Goal: Task Accomplishment & Management: Complete application form

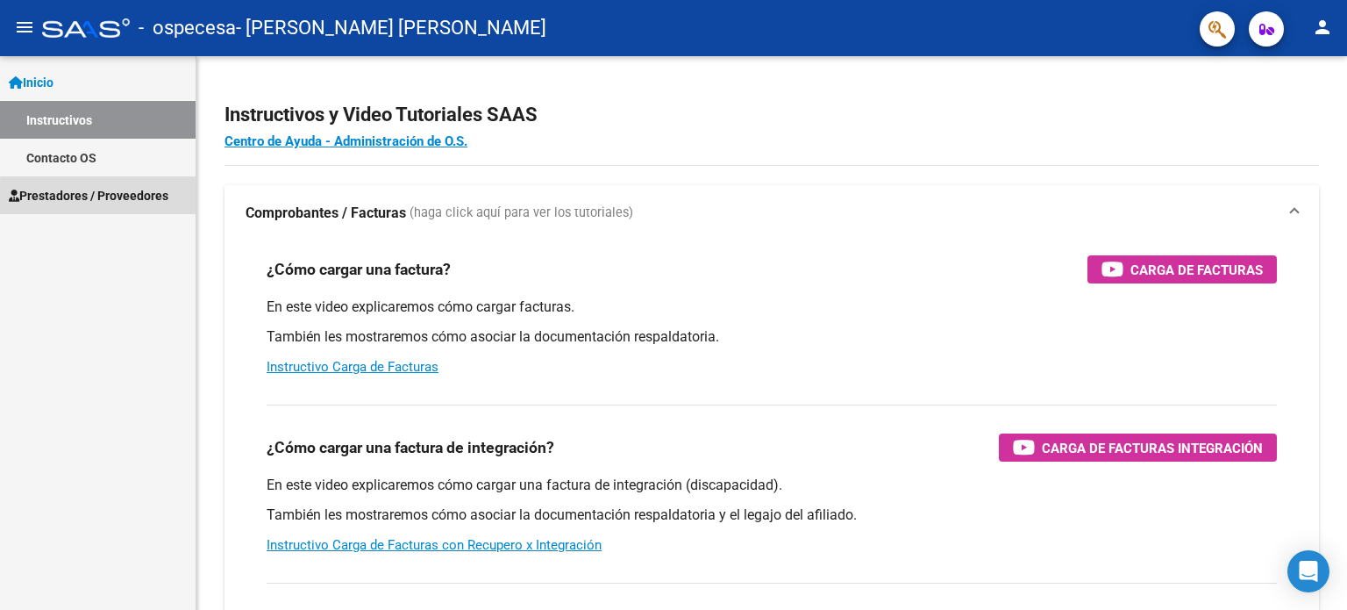
click at [106, 202] on span "Prestadores / Proveedores" at bounding box center [89, 195] width 160 height 19
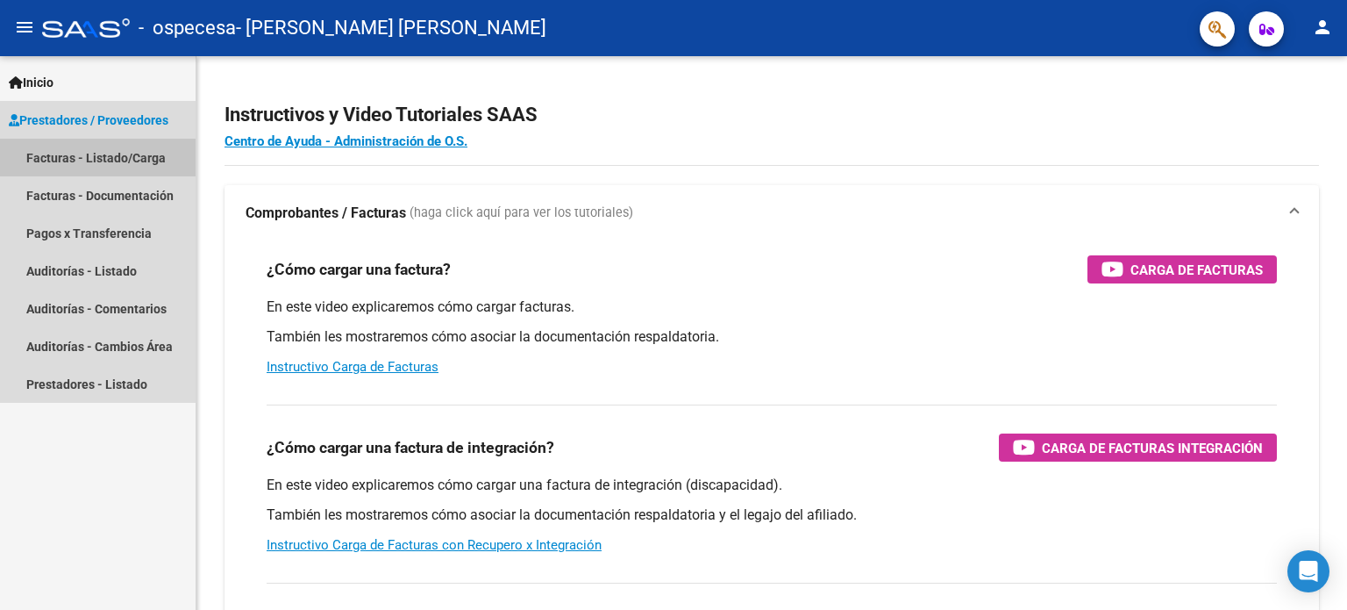
drag, startPoint x: 135, startPoint y: 159, endPoint x: 4, endPoint y: 220, distance: 145.2
click at [133, 159] on link "Facturas - Listado/Carga" at bounding box center [98, 158] width 196 height 38
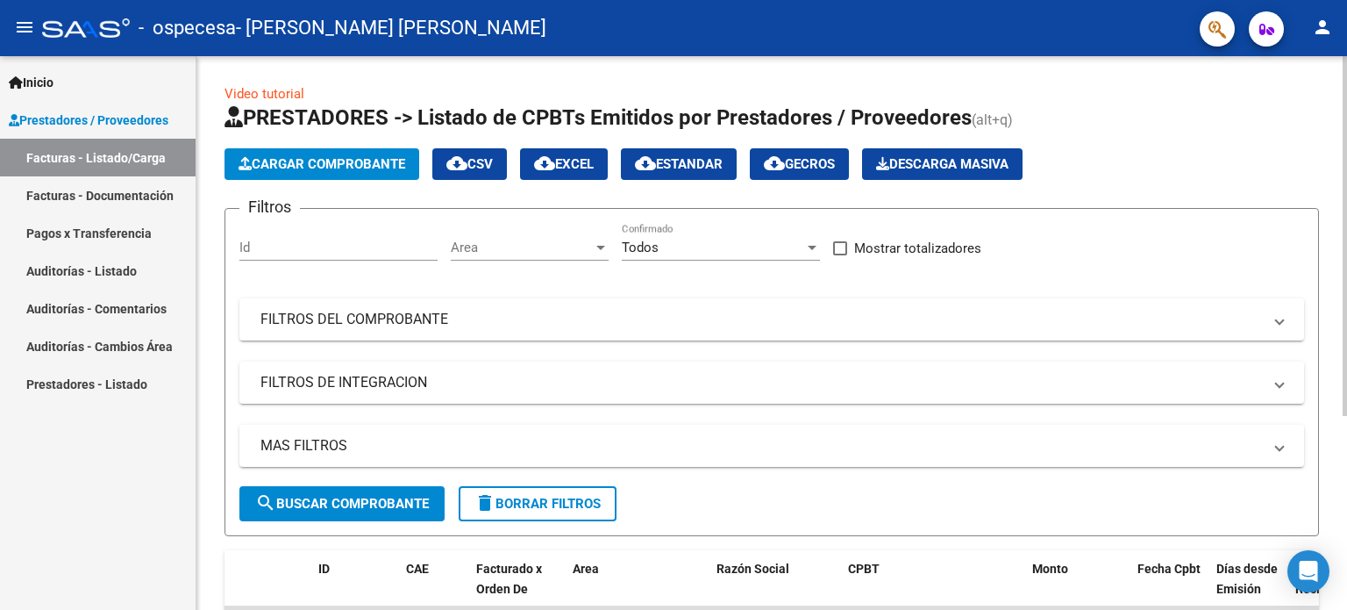
click at [305, 161] on span "Cargar Comprobante" at bounding box center [322, 164] width 167 height 16
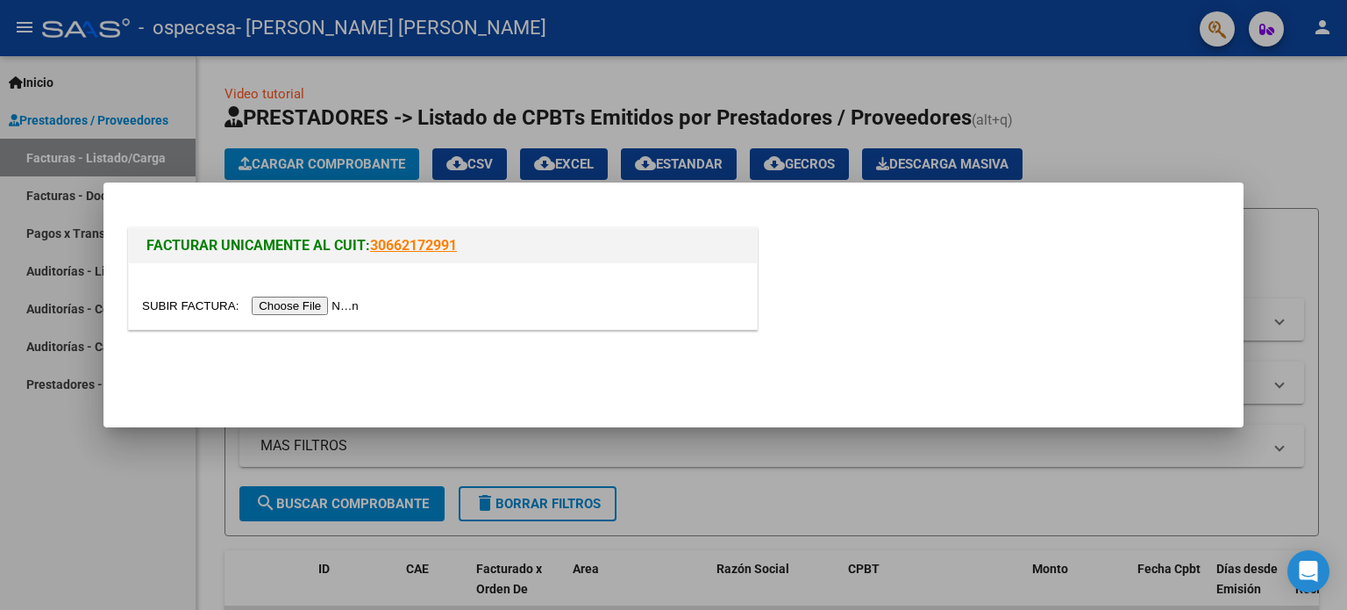
click at [338, 302] on input "file" at bounding box center [253, 305] width 222 height 18
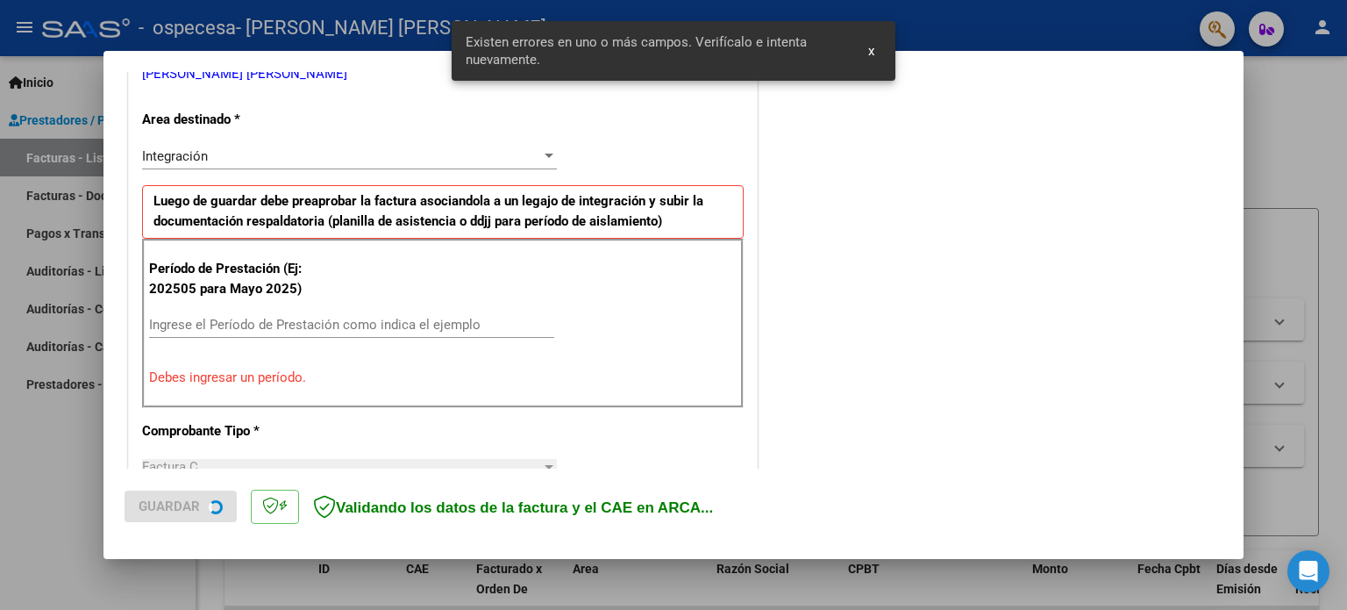
scroll to position [378, 0]
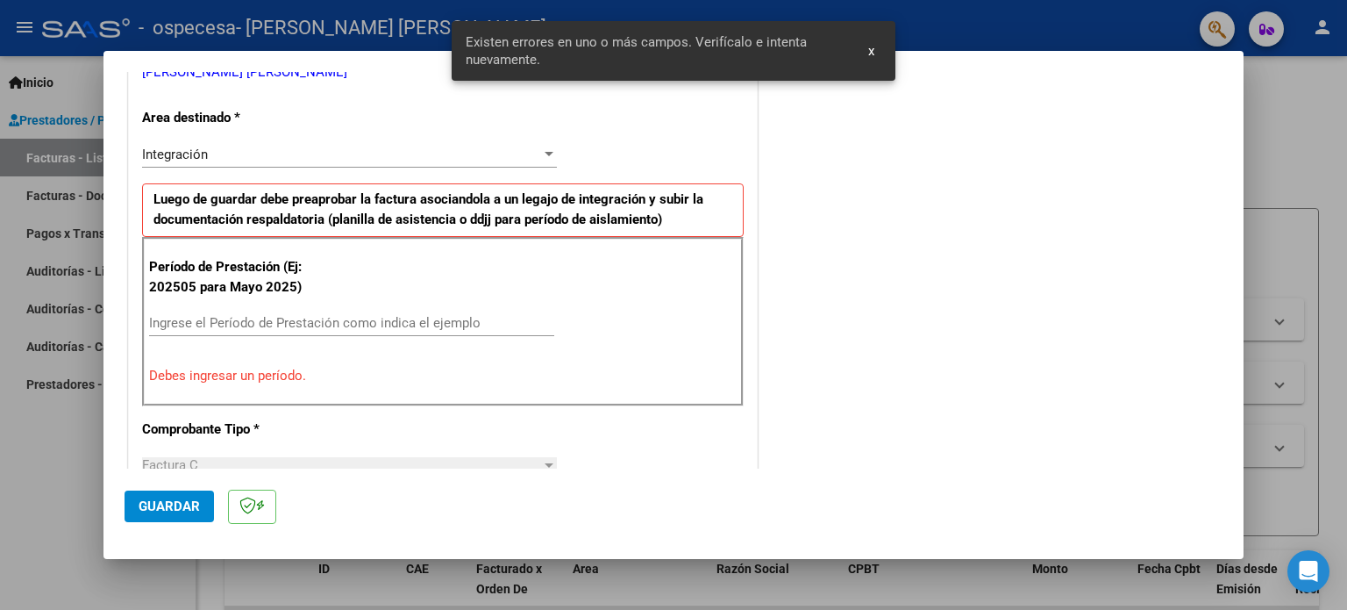
click at [355, 325] on input "Ingrese el Período de Prestación como indica el ejemplo" at bounding box center [351, 323] width 405 height 16
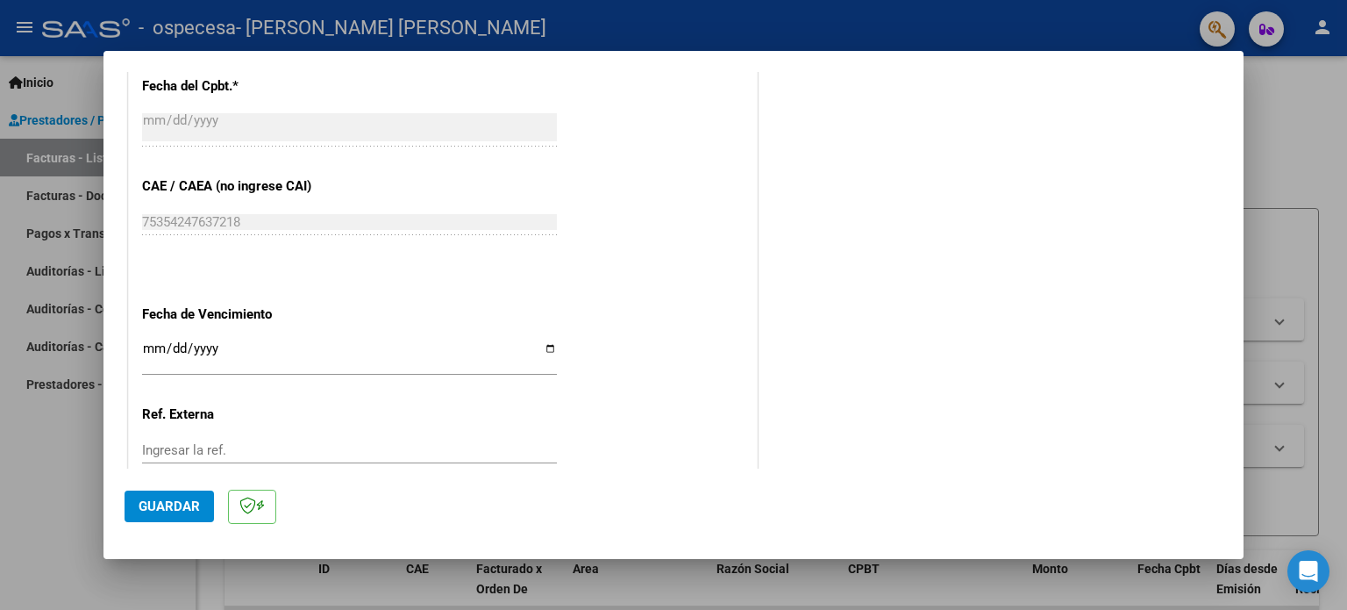
scroll to position [1145, 0]
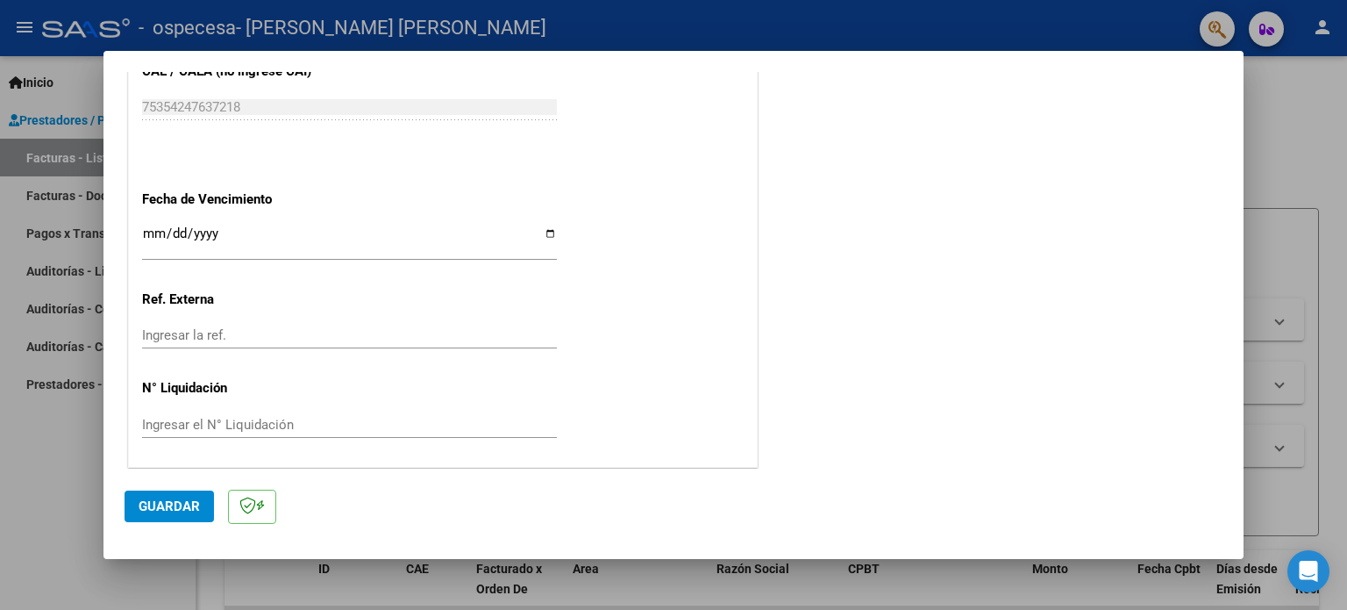
type input "202508"
click at [190, 498] on span "Guardar" at bounding box center [169, 506] width 61 height 16
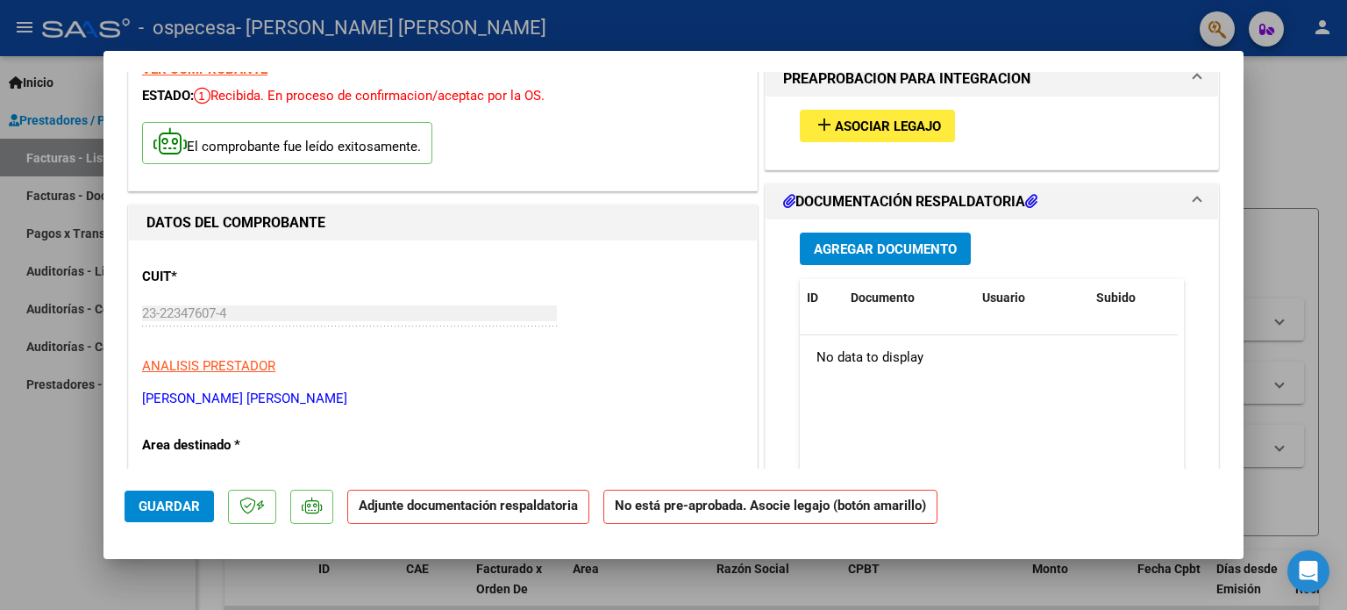
scroll to position [175, 0]
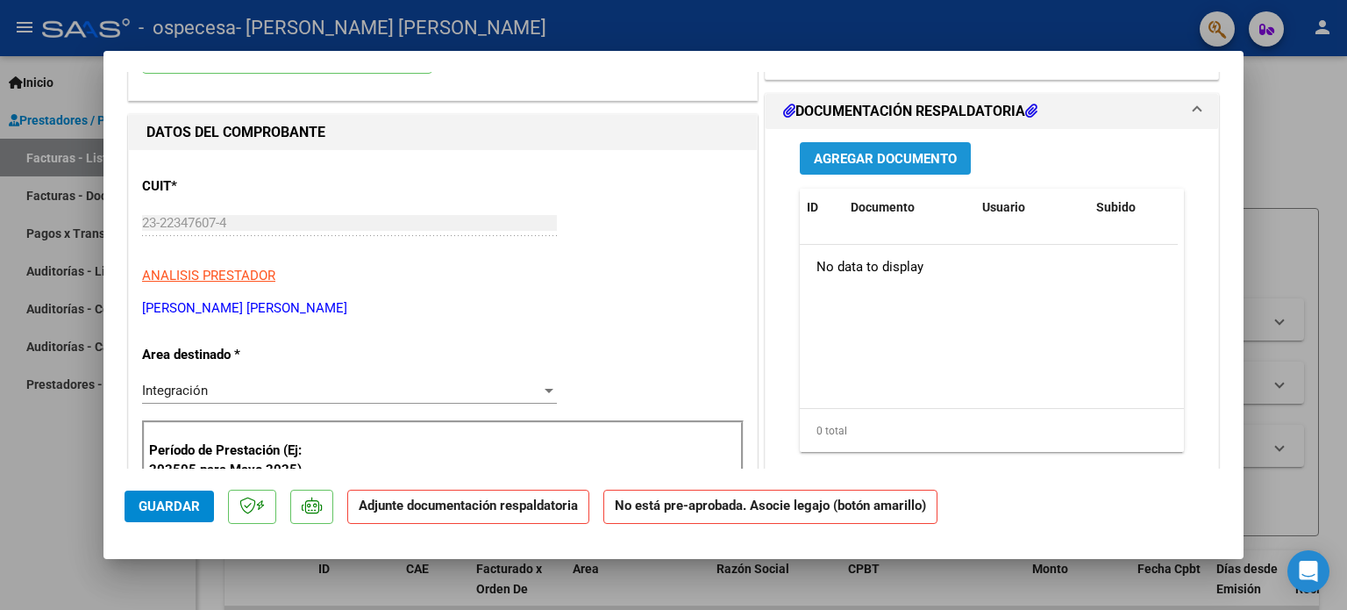
click at [846, 168] on button "Agregar Documento" at bounding box center [885, 158] width 171 height 32
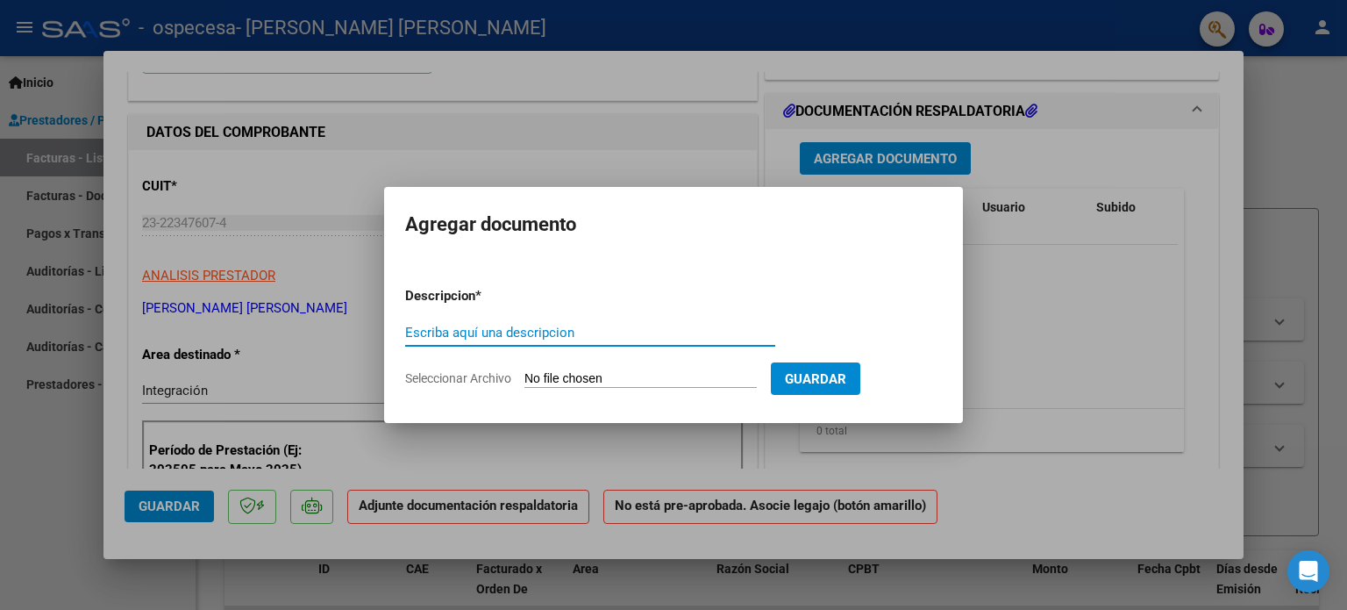
click at [492, 328] on input "Escriba aquí una descripcion" at bounding box center [590, 333] width 370 height 16
click at [492, 336] on input "Escriba aquí una descripcion" at bounding box center [590, 333] width 370 height 16
type input "a"
type input "Asistencia"
click at [475, 371] on span "Seleccionar Archivo" at bounding box center [458, 378] width 106 height 14
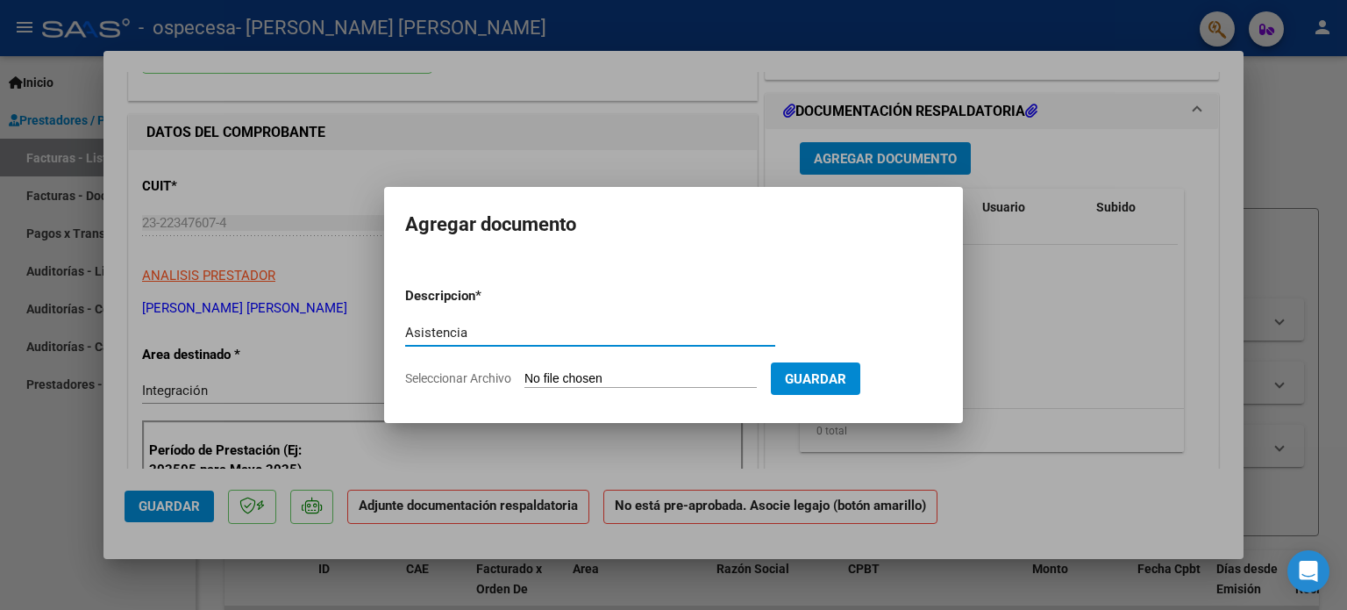
click at [525, 371] on input "Seleccionar Archivo" at bounding box center [641, 379] width 232 height 17
type input "C:\fakepath\ASIST [PERSON_NAME].pdf"
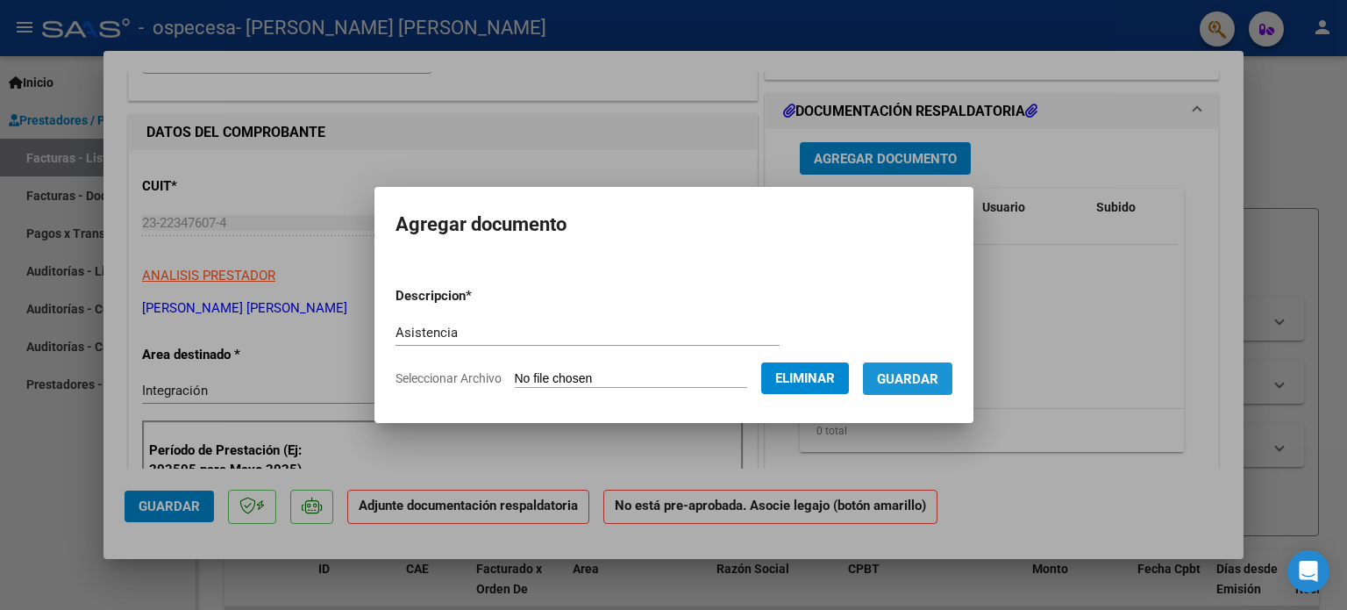
click at [928, 381] on span "Guardar" at bounding box center [907, 379] width 61 height 16
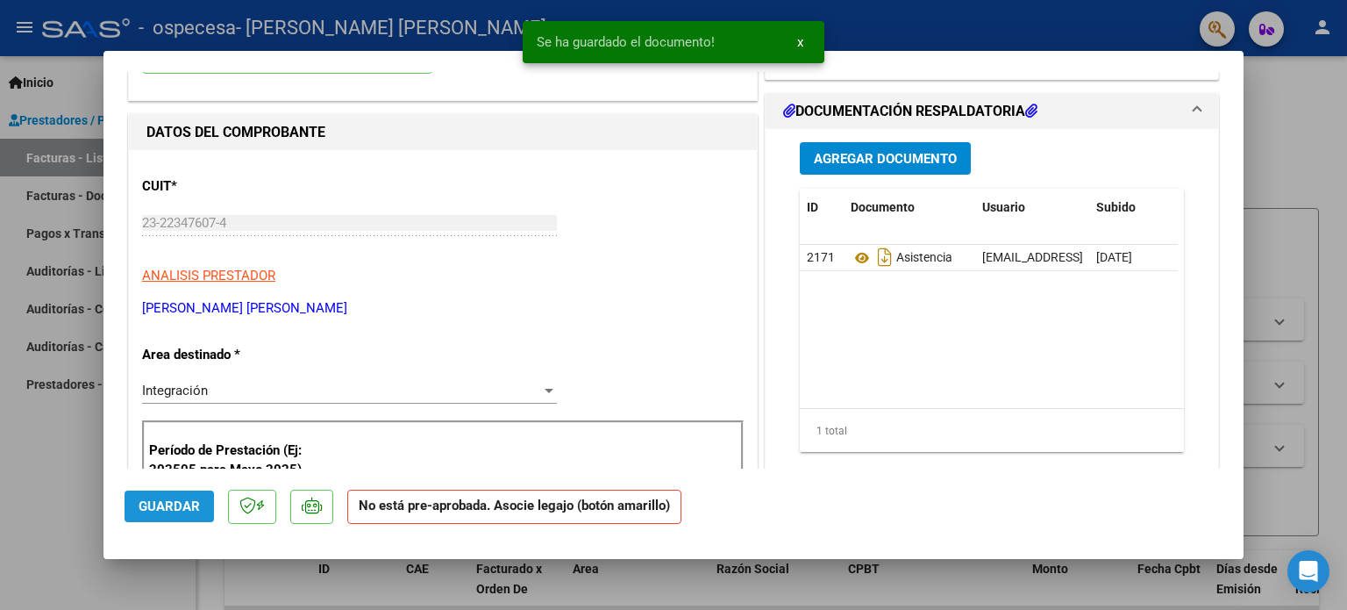
click at [196, 508] on button "Guardar" at bounding box center [169, 506] width 89 height 32
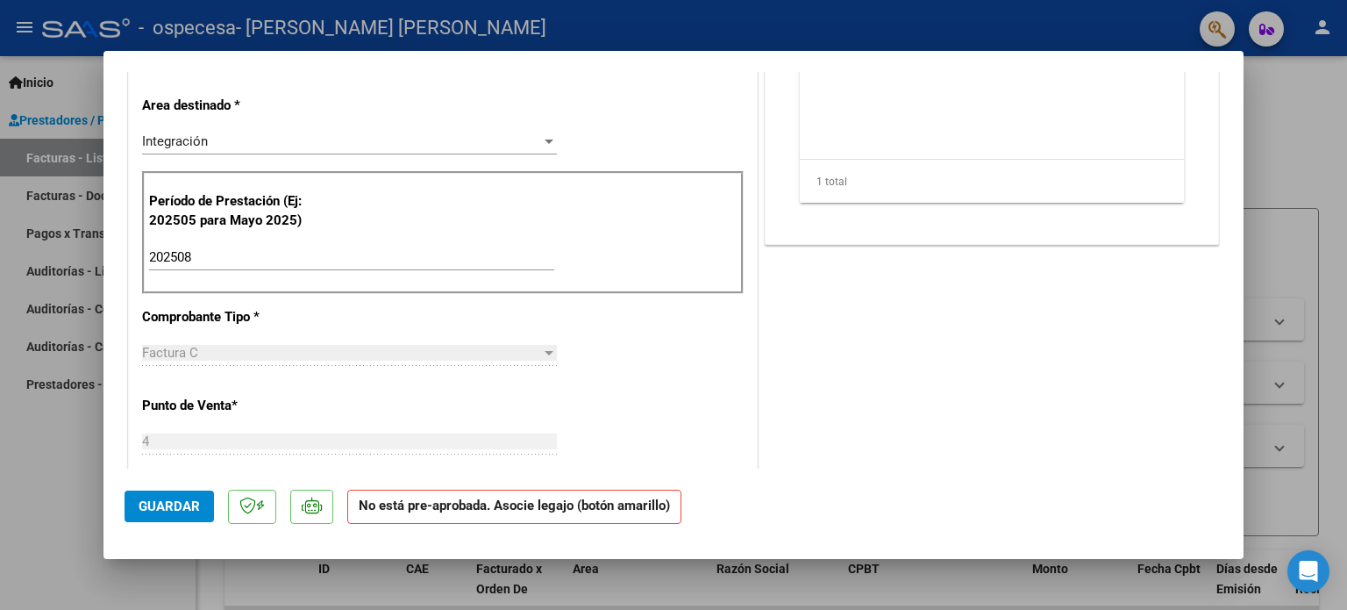
scroll to position [0, 0]
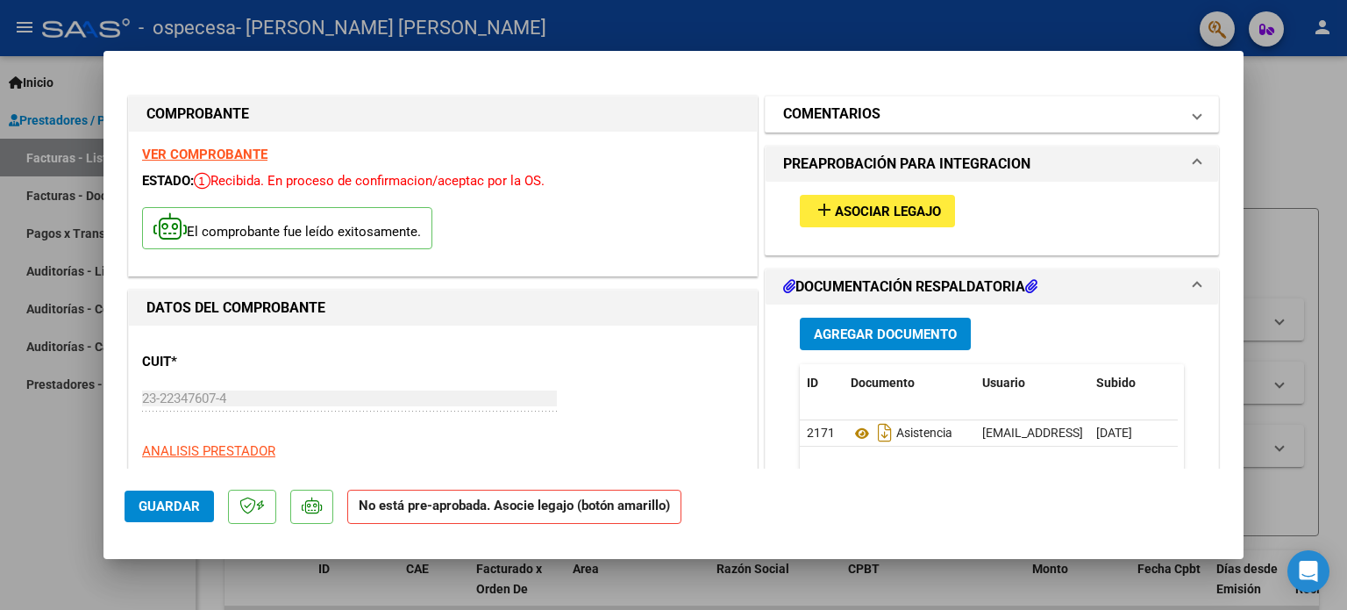
type input "$ 0,00"
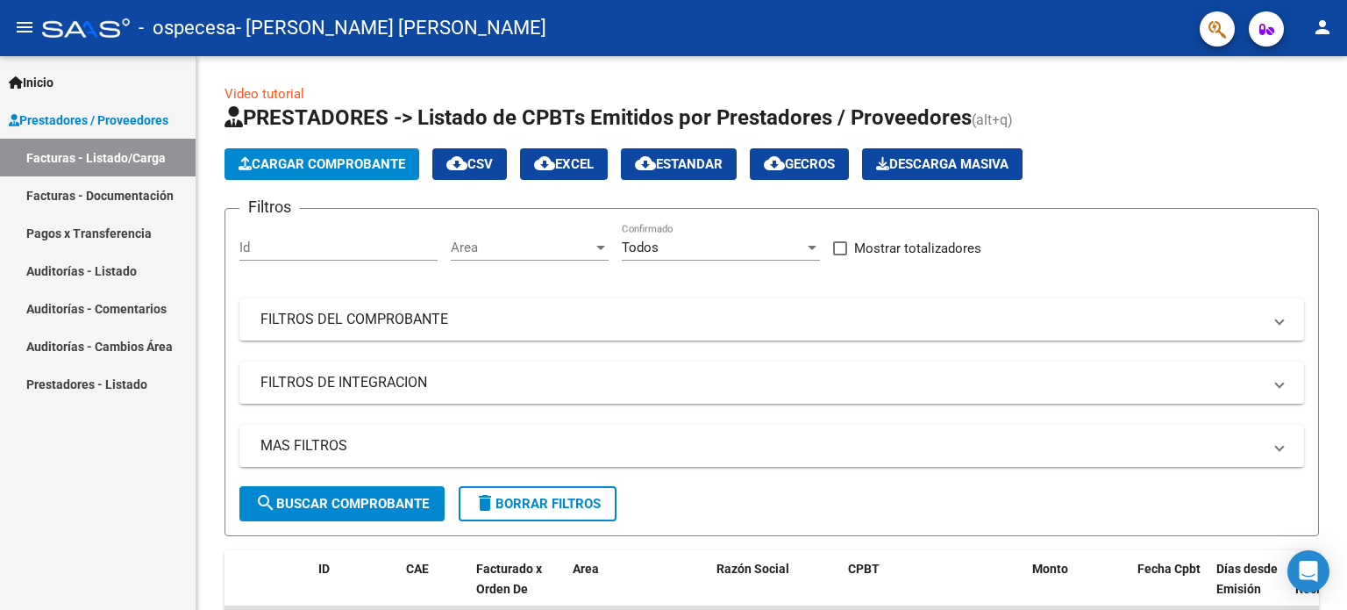
click at [138, 161] on link "Facturas - Listado/Carga" at bounding box center [98, 158] width 196 height 38
